Goal: Information Seeking & Learning: Learn about a topic

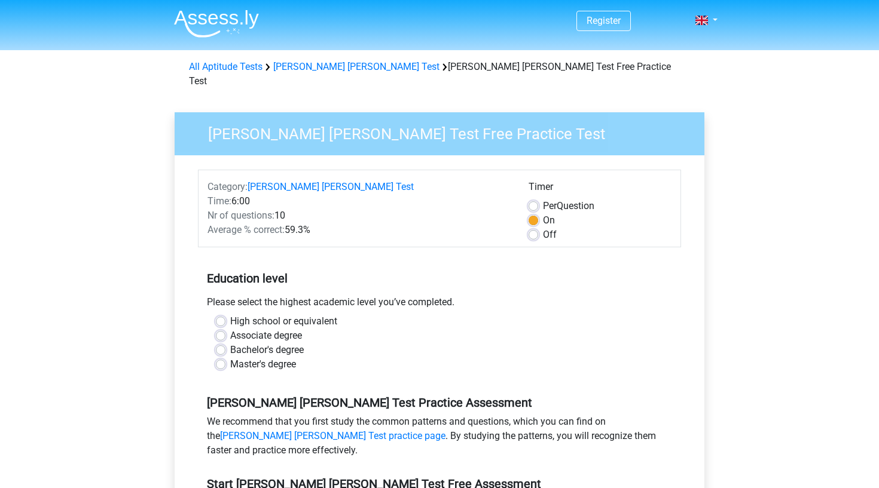
scroll to position [129, 0]
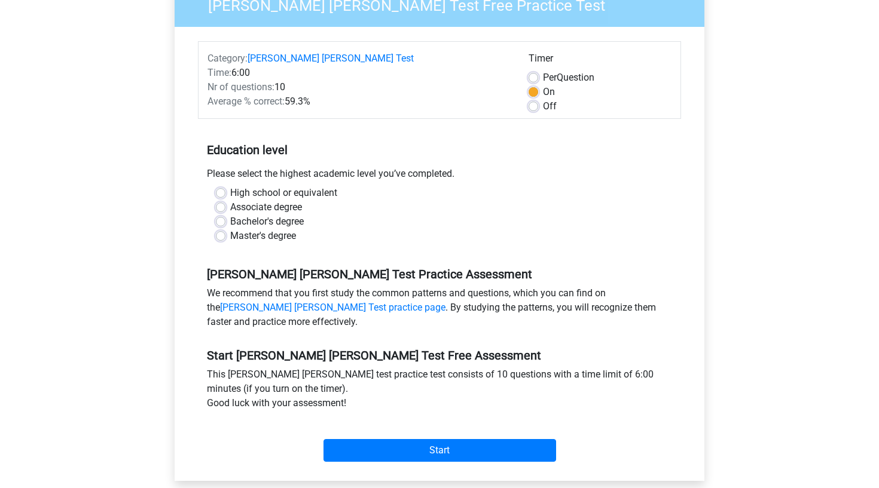
click at [273, 186] on label "High school or equivalent" at bounding box center [283, 193] width 107 height 14
click at [225, 186] on input "High school or equivalent" at bounding box center [221, 192] width 10 height 12
radio input "true"
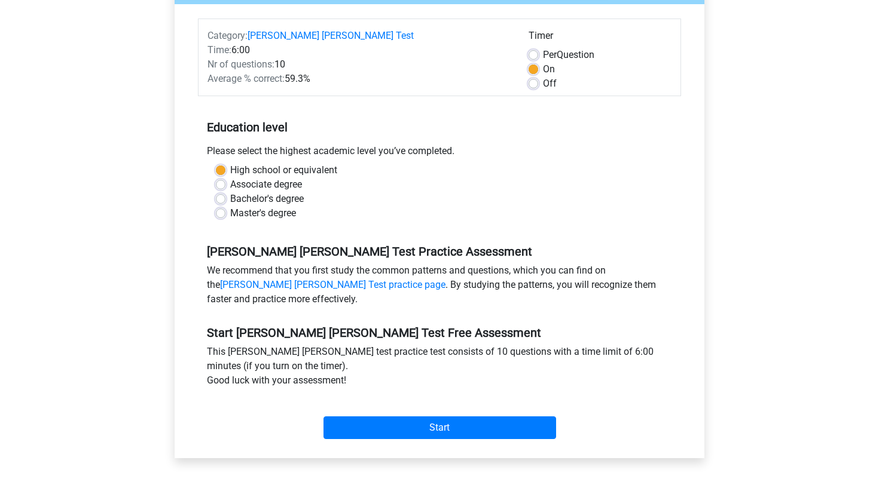
scroll to position [161, 0]
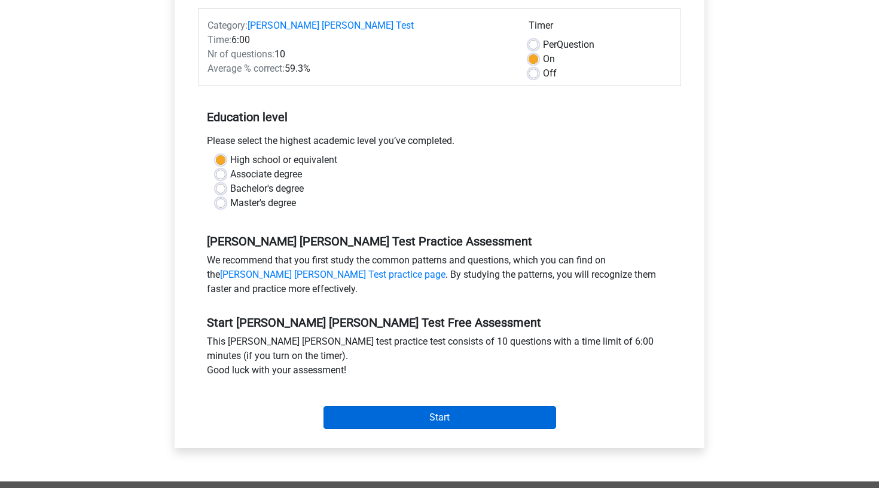
click at [457, 406] on input "Start" at bounding box center [439, 417] width 233 height 23
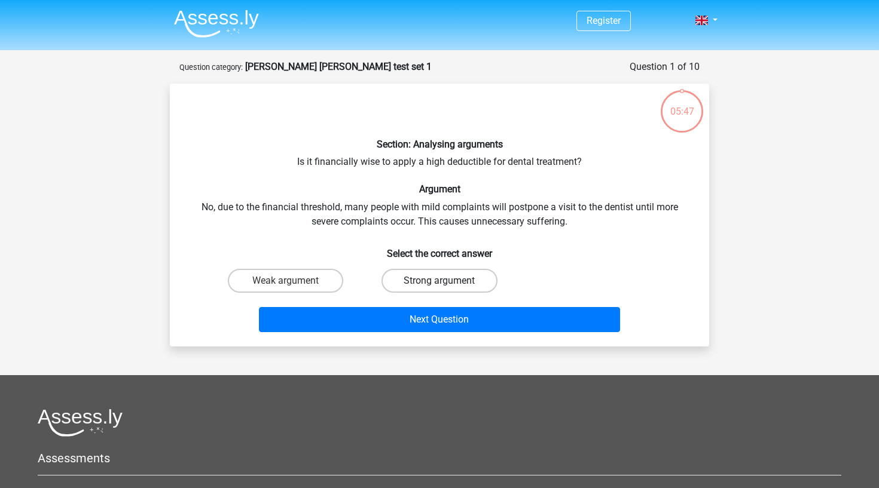
click at [428, 277] on label "Strong argument" at bounding box center [438, 281] width 115 height 24
click at [439, 281] on input "Strong argument" at bounding box center [443, 285] width 8 height 8
radio input "true"
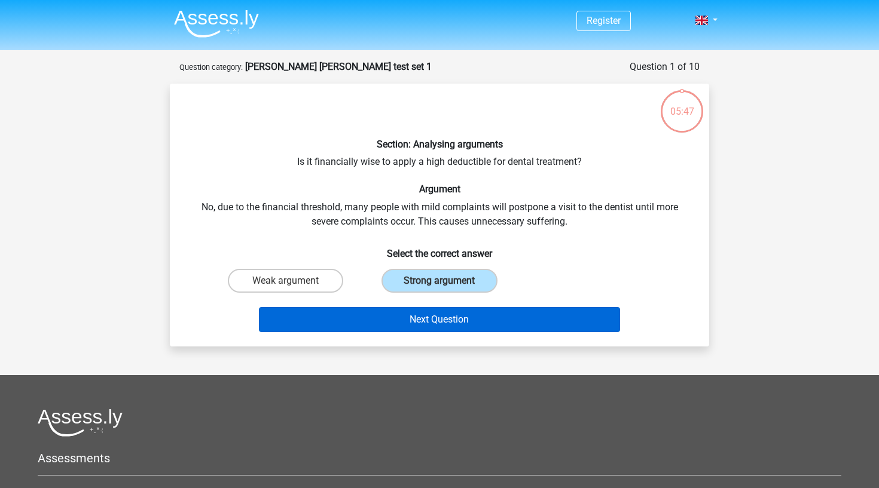
click at [425, 325] on button "Next Question" at bounding box center [440, 319] width 362 height 25
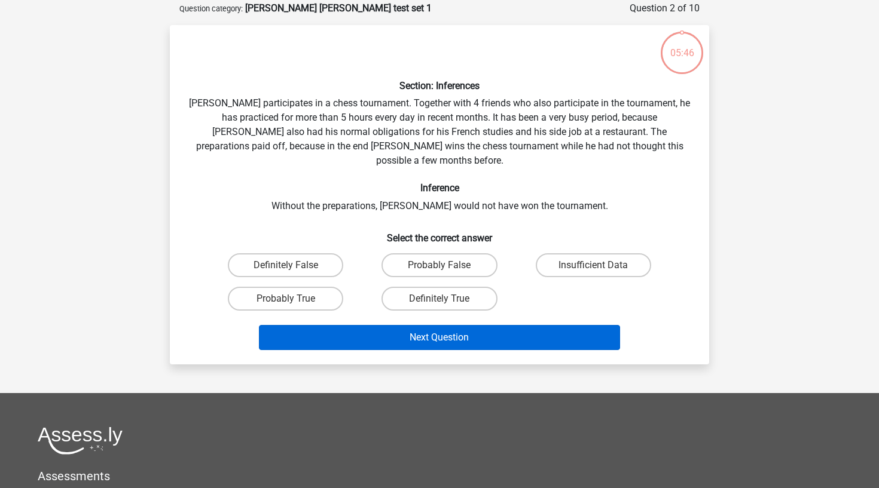
scroll to position [60, 0]
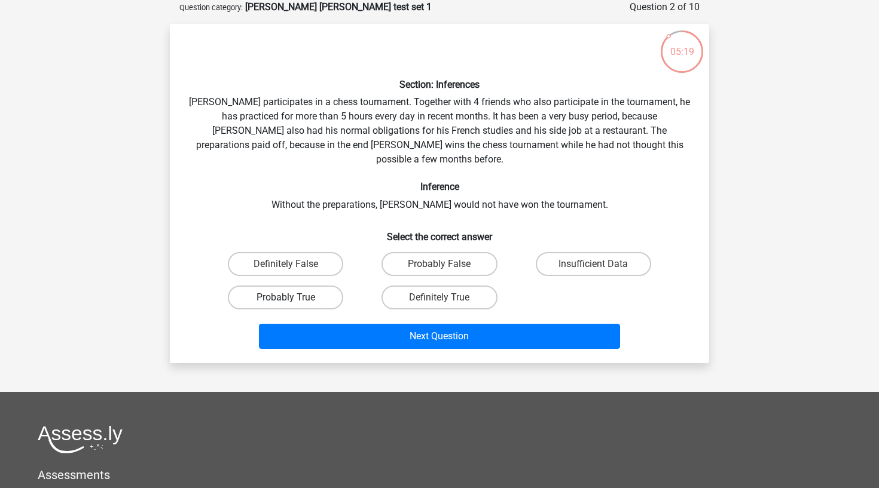
click at [320, 286] on label "Probably True" at bounding box center [285, 298] width 115 height 24
click at [293, 298] on input "Probably True" at bounding box center [290, 302] width 8 height 8
radio input "true"
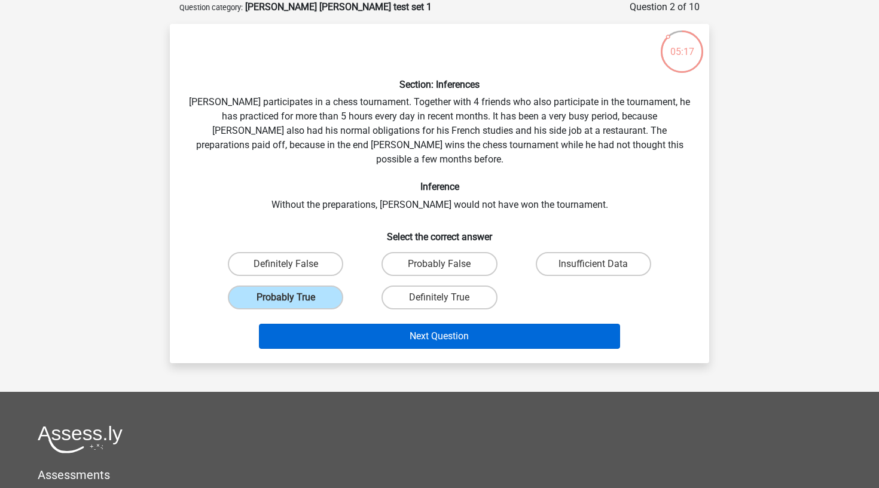
click at [439, 324] on button "Next Question" at bounding box center [440, 336] width 362 height 25
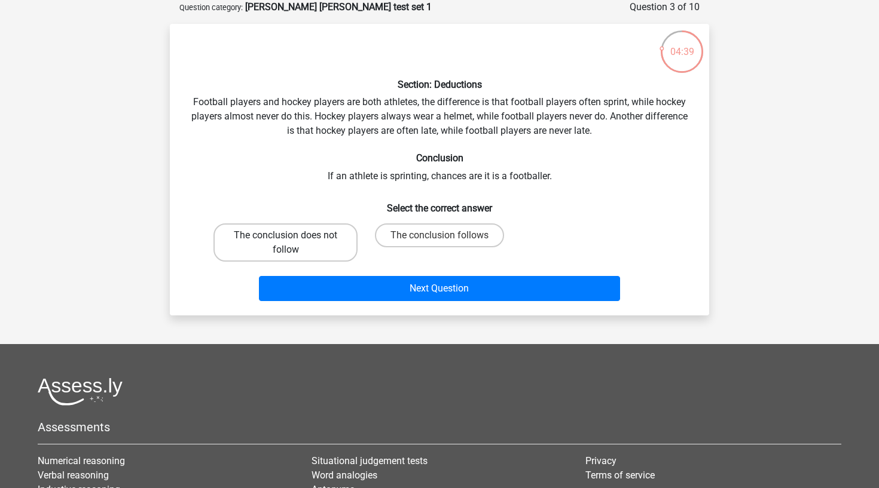
click at [296, 228] on label "The conclusion does not follow" at bounding box center [285, 243] width 144 height 38
click at [293, 235] on input "The conclusion does not follow" at bounding box center [290, 239] width 8 height 8
radio input "true"
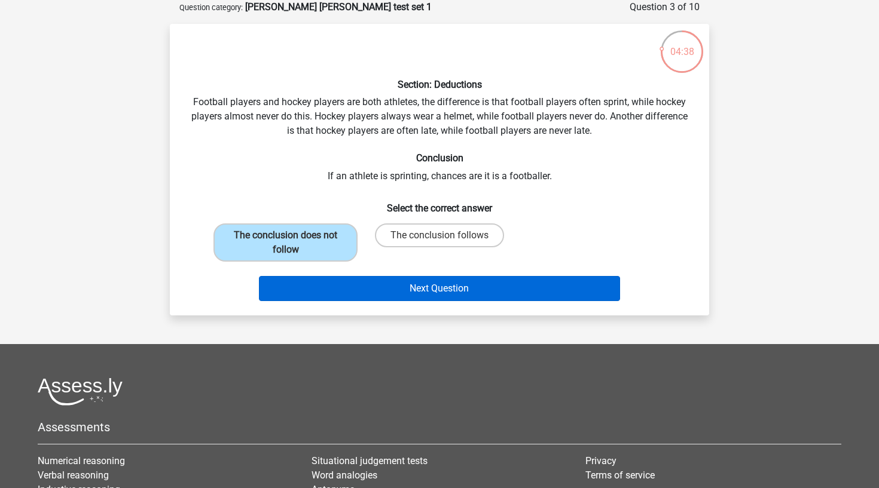
click at [418, 290] on button "Next Question" at bounding box center [440, 288] width 362 height 25
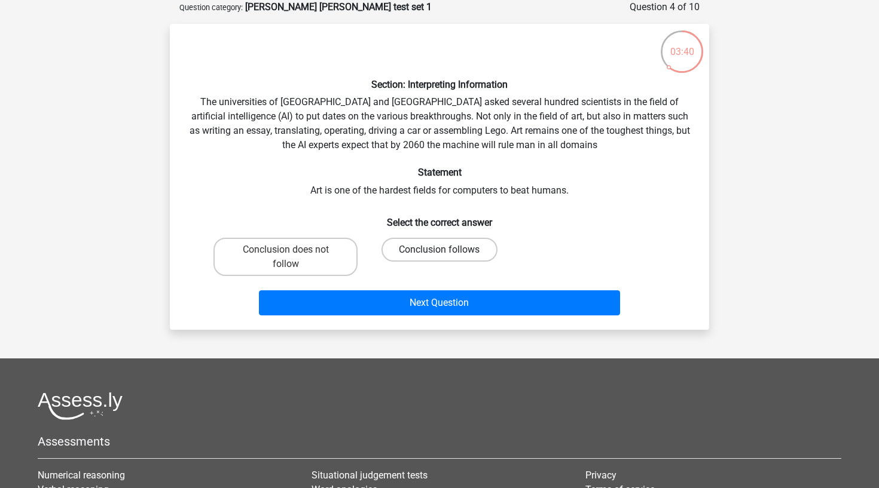
click at [428, 247] on label "Conclusion follows" at bounding box center [438, 250] width 115 height 24
click at [439, 250] on input "Conclusion follows" at bounding box center [443, 254] width 8 height 8
radio input "true"
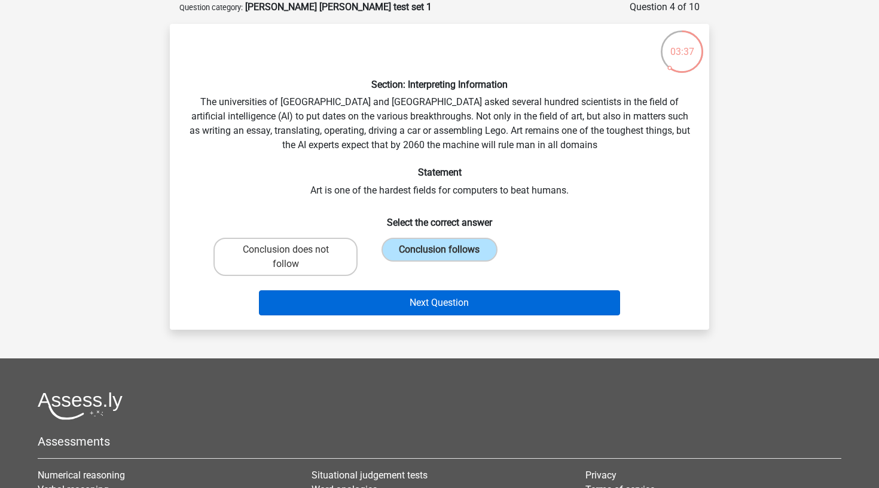
click at [427, 300] on button "Next Question" at bounding box center [440, 302] width 362 height 25
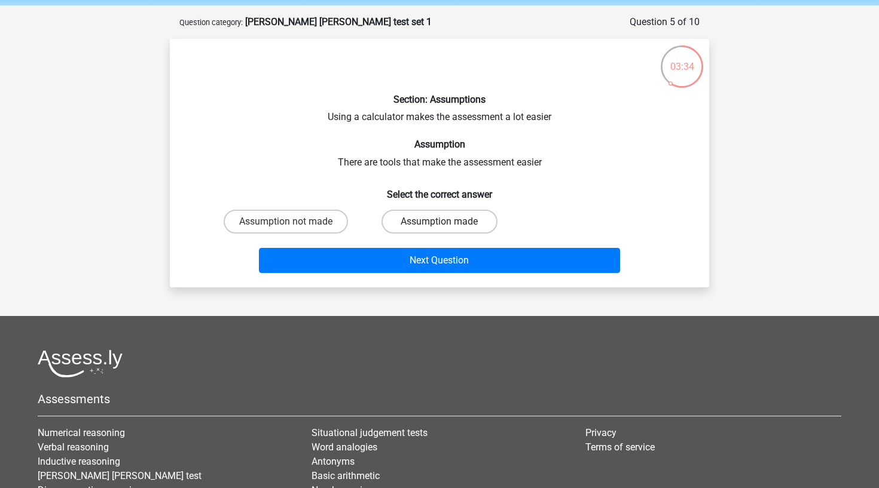
scroll to position [44, 0]
click at [433, 214] on label "Assumption made" at bounding box center [438, 222] width 115 height 24
click at [439, 222] on input "Assumption made" at bounding box center [443, 226] width 8 height 8
radio input "true"
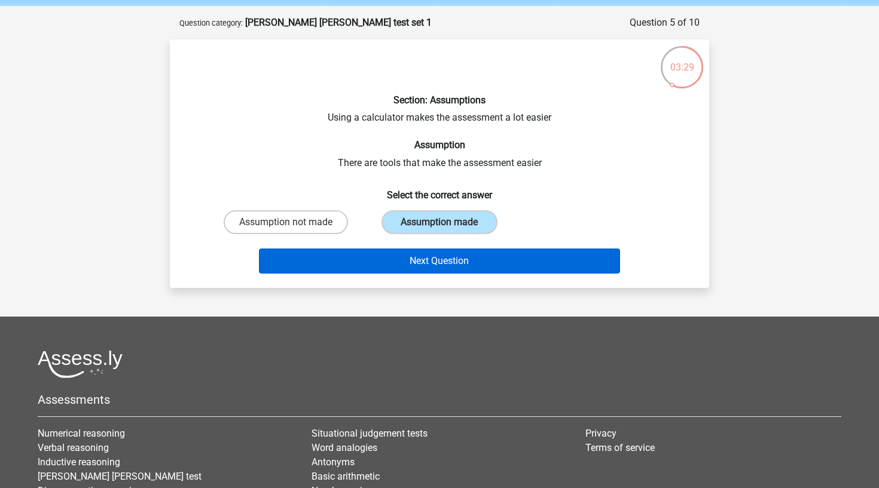
click at [430, 258] on button "Next Question" at bounding box center [440, 261] width 362 height 25
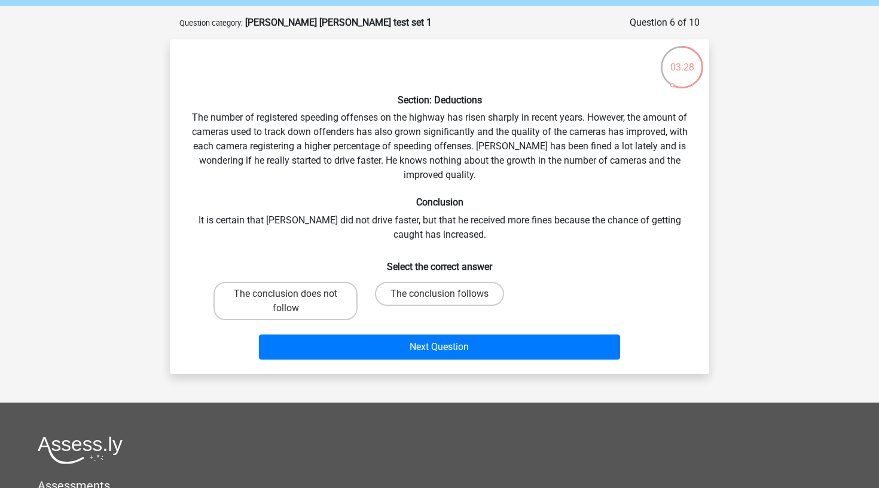
scroll to position [60, 0]
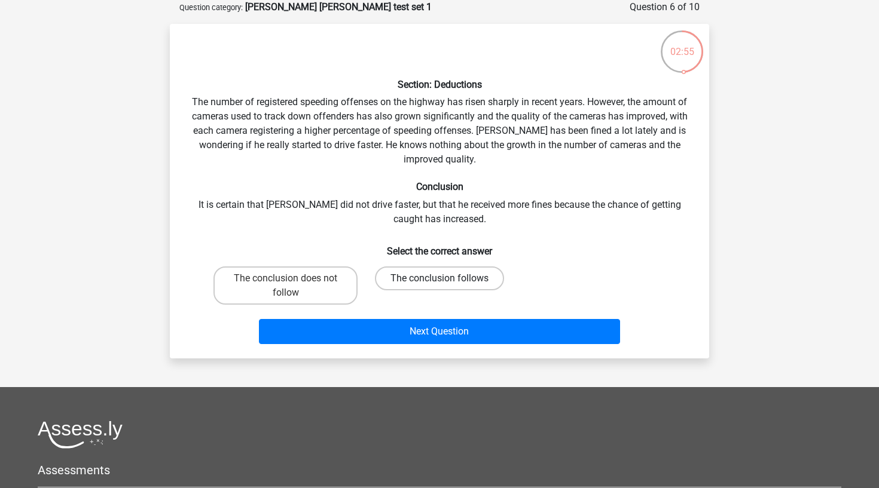
click at [441, 273] on label "The conclusion follows" at bounding box center [439, 279] width 129 height 24
click at [441, 279] on input "The conclusion follows" at bounding box center [443, 283] width 8 height 8
radio input "true"
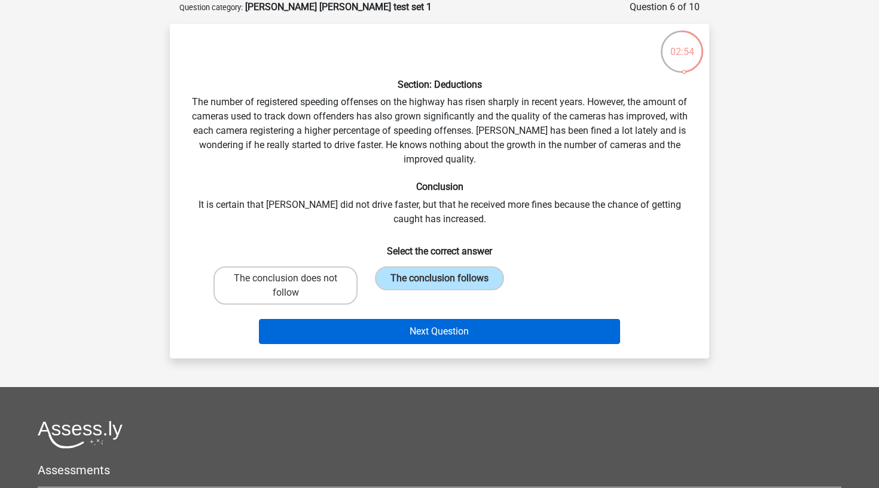
click at [461, 333] on button "Next Question" at bounding box center [440, 331] width 362 height 25
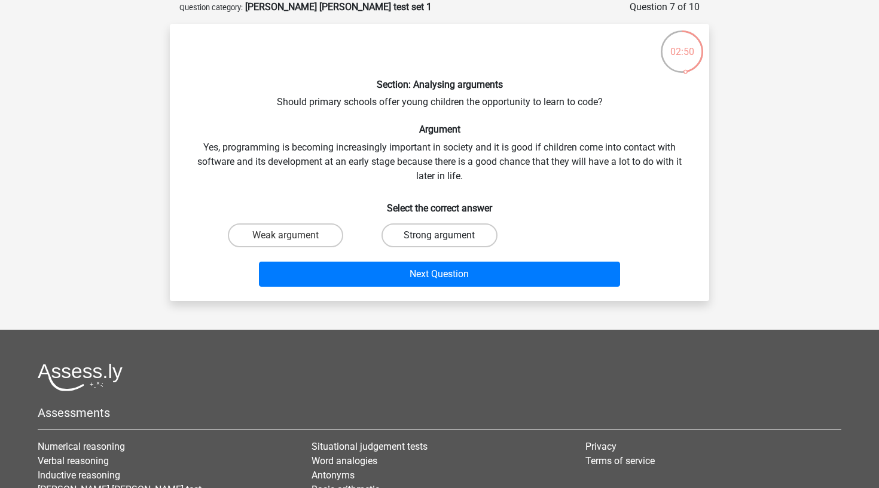
click at [448, 235] on label "Strong argument" at bounding box center [438, 236] width 115 height 24
click at [447, 235] on input "Strong argument" at bounding box center [443, 239] width 8 height 8
radio input "true"
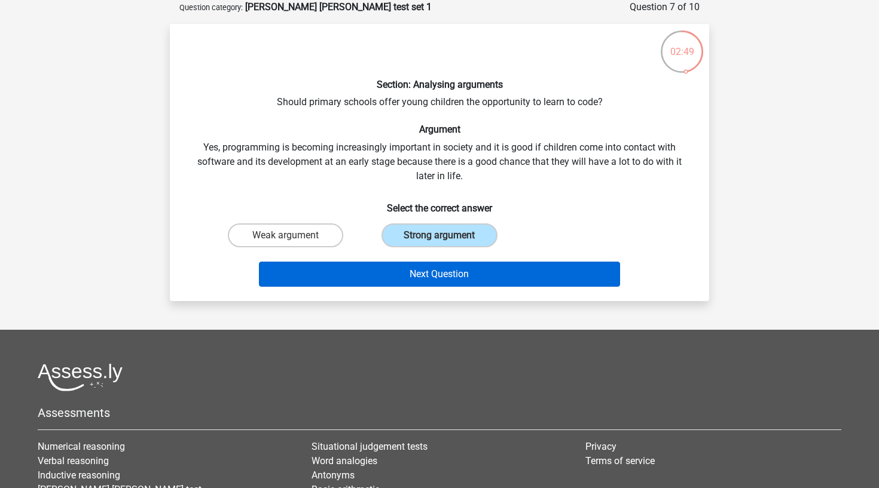
click at [446, 271] on button "Next Question" at bounding box center [440, 274] width 362 height 25
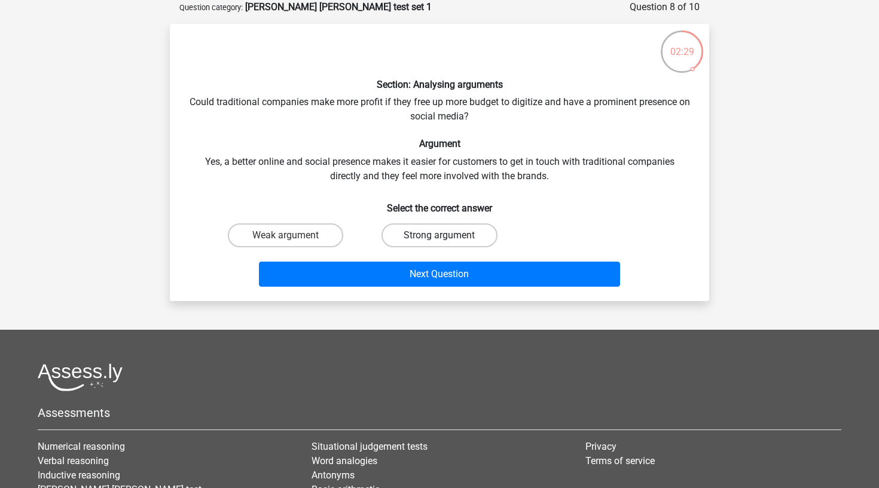
click at [452, 235] on label "Strong argument" at bounding box center [438, 236] width 115 height 24
click at [447, 235] on input "Strong argument" at bounding box center [443, 239] width 8 height 8
radio input "true"
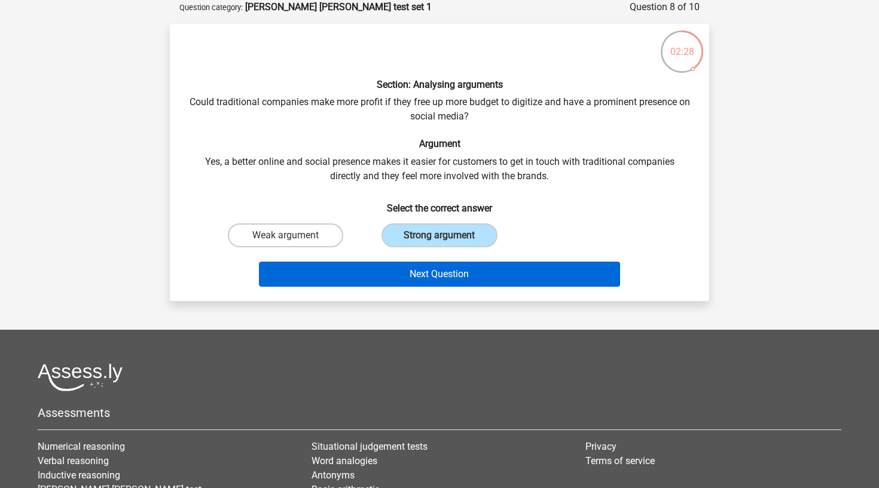
click at [454, 264] on button "Next Question" at bounding box center [440, 274] width 362 height 25
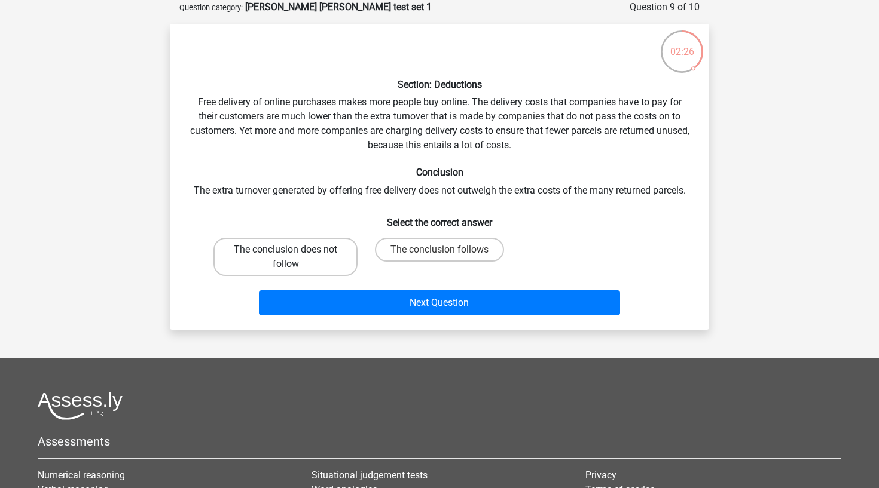
click at [299, 258] on label "The conclusion does not follow" at bounding box center [285, 257] width 144 height 38
click at [293, 258] on input "The conclusion does not follow" at bounding box center [290, 254] width 8 height 8
radio input "true"
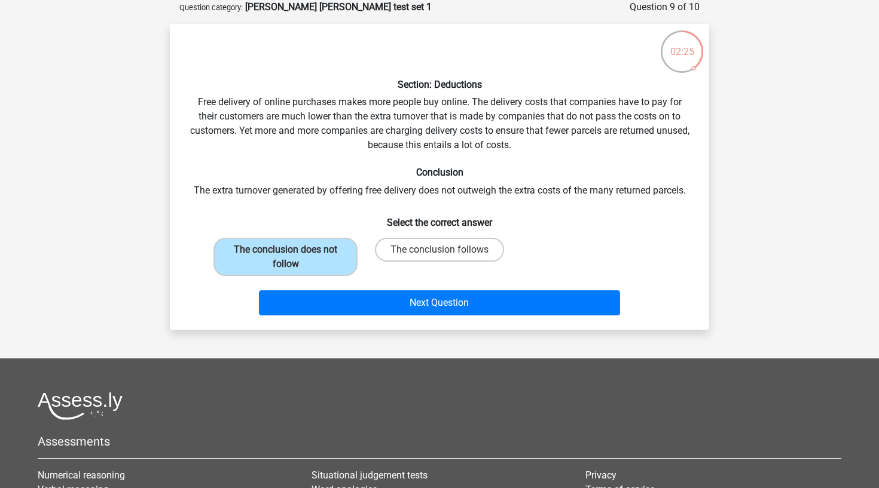
click at [387, 284] on div "Next Question" at bounding box center [439, 300] width 501 height 39
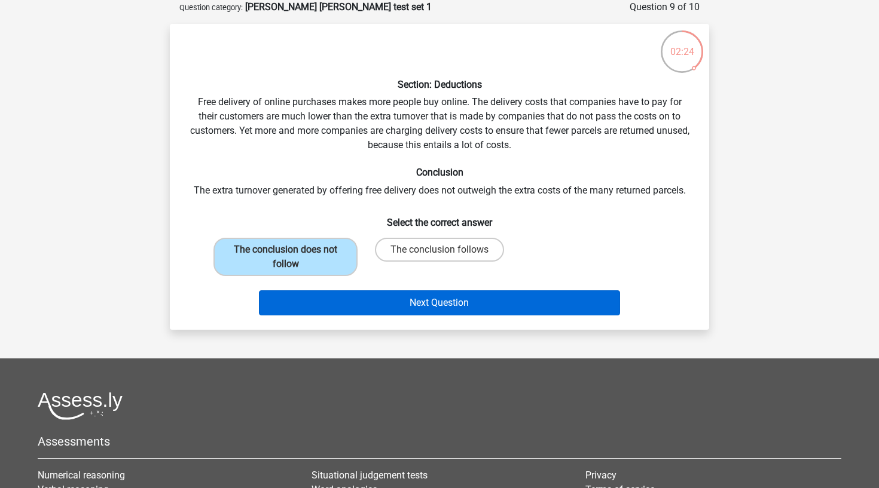
click at [383, 298] on button "Next Question" at bounding box center [440, 302] width 362 height 25
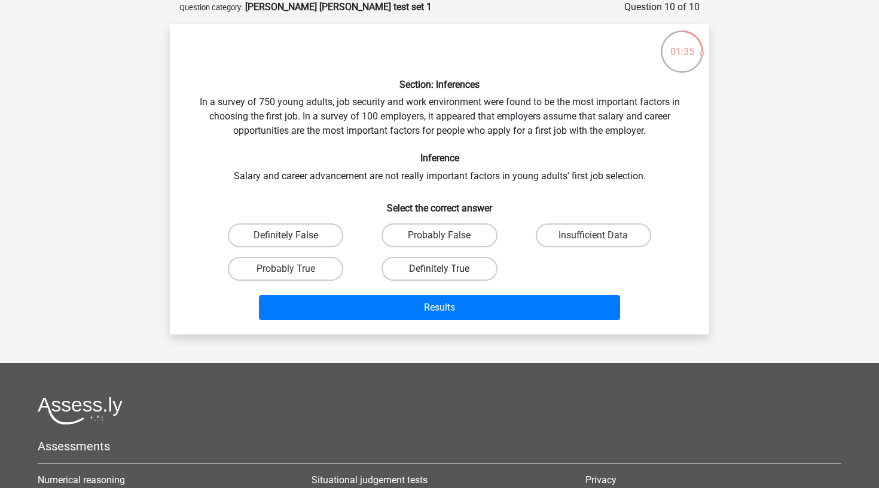
click at [449, 273] on label "Definitely True" at bounding box center [438, 269] width 115 height 24
click at [447, 273] on input "Definitely True" at bounding box center [443, 273] width 8 height 8
radio input "true"
click at [423, 238] on label "Probably False" at bounding box center [438, 236] width 115 height 24
click at [439, 238] on input "Probably False" at bounding box center [443, 239] width 8 height 8
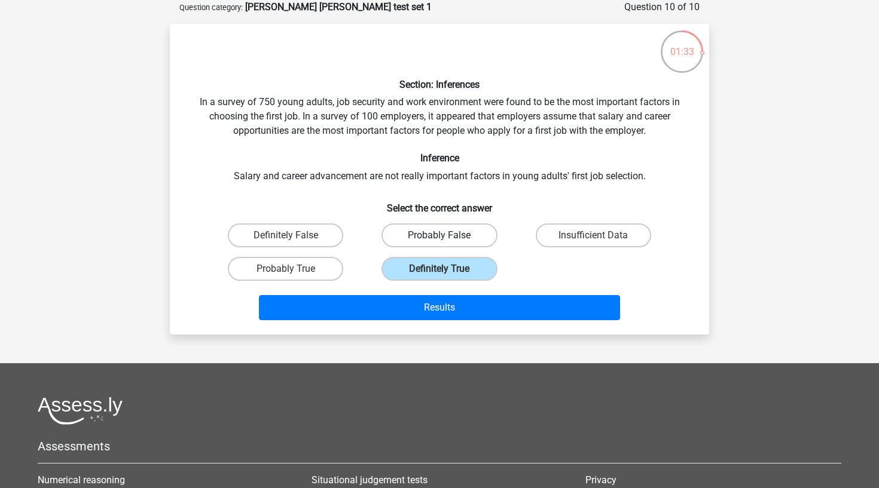
radio input "true"
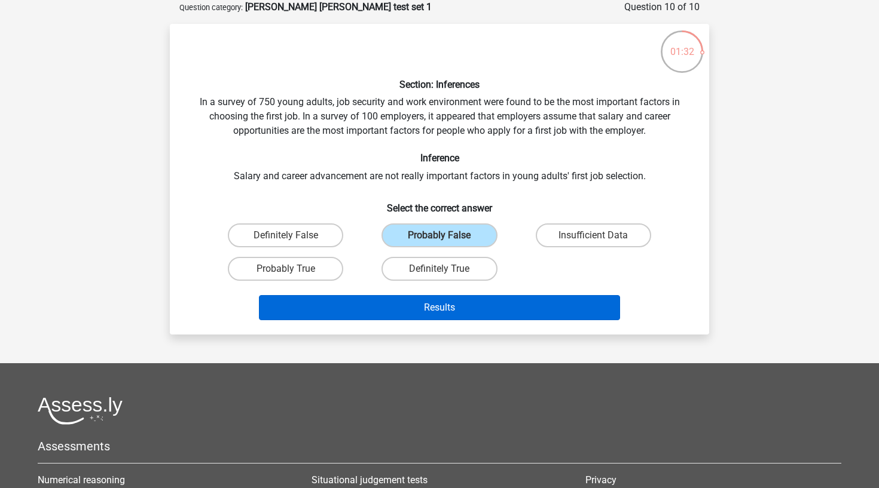
click at [440, 298] on button "Results" at bounding box center [440, 307] width 362 height 25
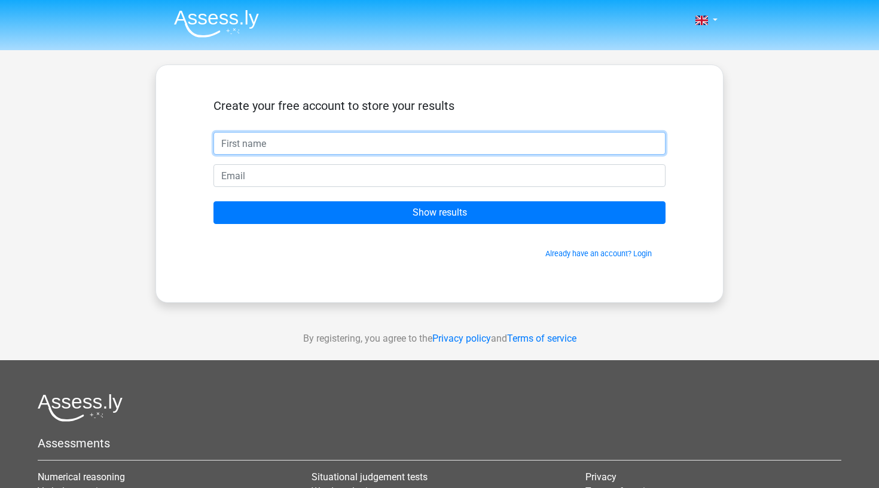
click at [424, 149] on input "text" at bounding box center [439, 143] width 452 height 23
type input "F"
type input "Ferid Zaku"
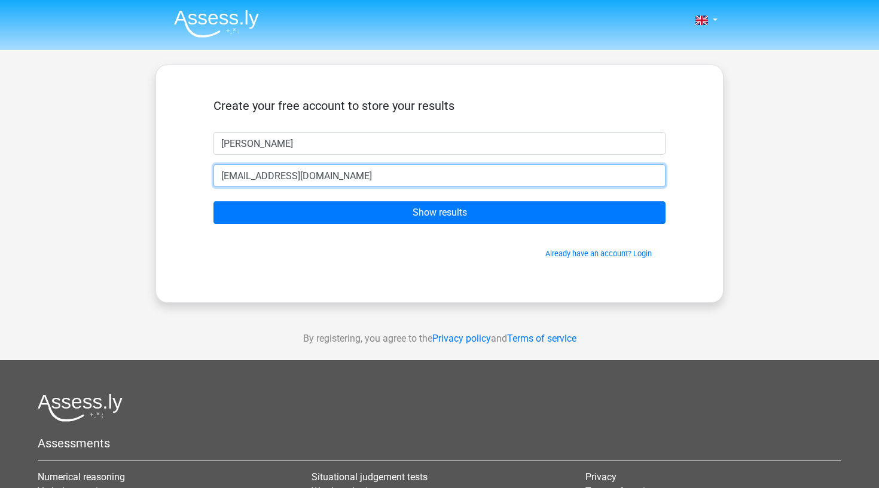
type input "f.zaku@student.fdu.edu"
click at [439, 213] on input "Show results" at bounding box center [439, 212] width 452 height 23
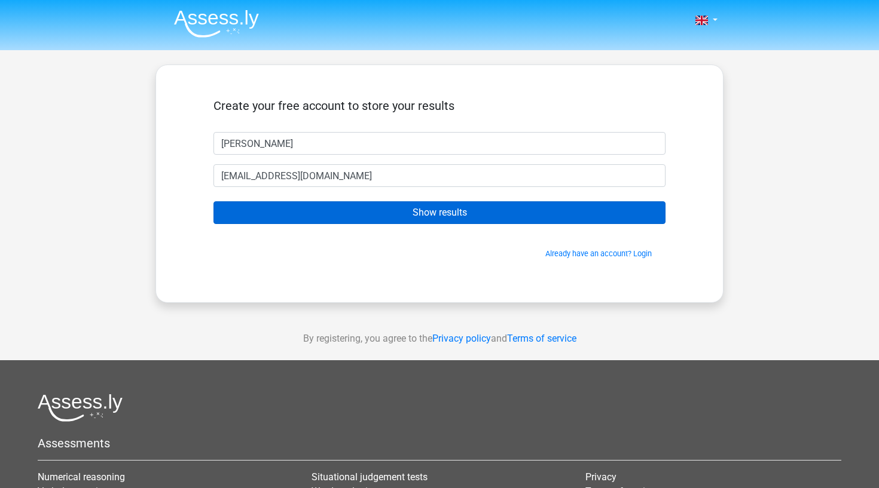
click at [349, 210] on input "Show results" at bounding box center [439, 212] width 452 height 23
